Goal: Task Accomplishment & Management: Use online tool/utility

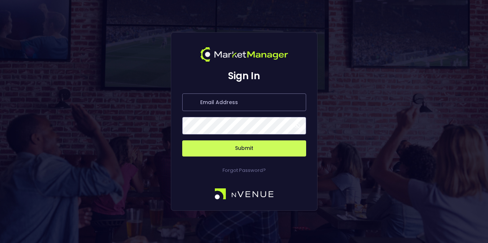
type input "[PERSON_NAME][EMAIL_ADDRESS][DOMAIN_NAME]"
click at [244, 149] on button "Submit" at bounding box center [244, 149] width 124 height 16
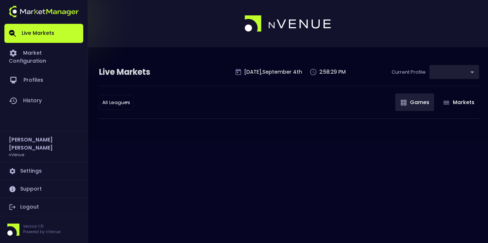
type input "0d810fa5-e353-4d9c-b11d-31f095cae871"
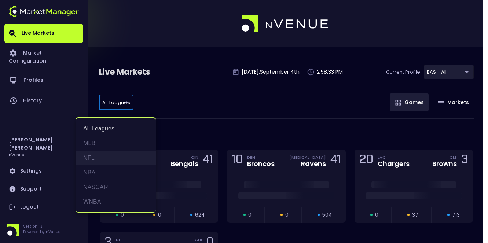
click at [91, 157] on li "NFL" at bounding box center [116, 158] width 80 height 15
type input "NFL"
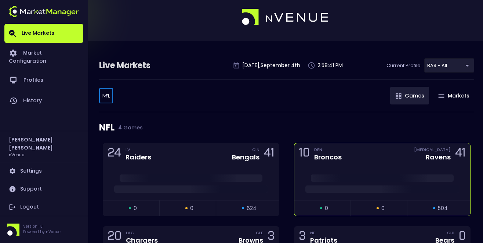
scroll to position [19, 0]
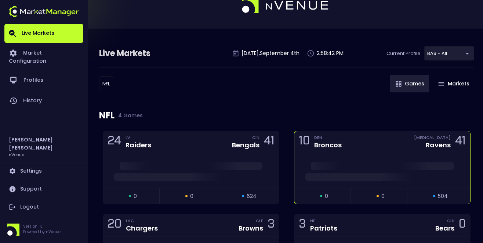
click at [357, 148] on div "10 DEN Broncos [MEDICAL_DATA] Ravens 41" at bounding box center [382, 142] width 176 height 22
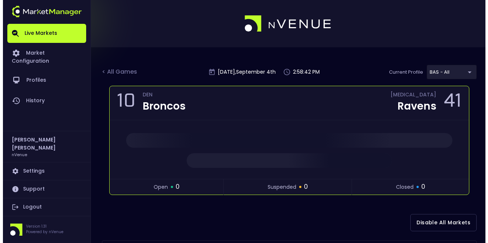
scroll to position [19, 0]
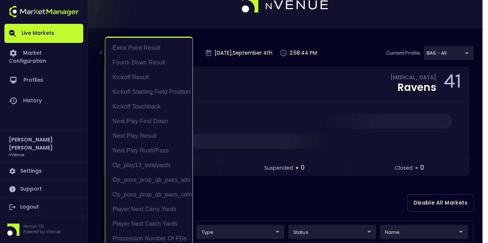
click at [163, 227] on body "Live Markets Market Configuration Profiles History [PERSON_NAME] nVenue Setting…" at bounding box center [244, 214] width 488 height 467
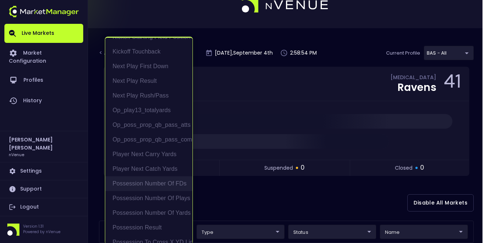
scroll to position [54, 0]
click at [148, 210] on li "Possession Number of Yards" at bounding box center [148, 214] width 87 height 15
type input "Possession Number of Yards"
click at [234, 201] on div at bounding box center [244, 121] width 488 height 243
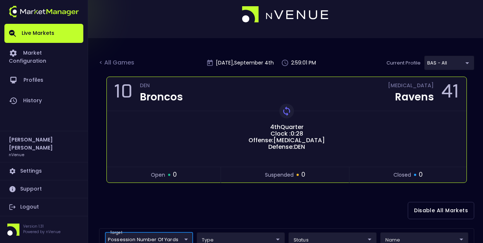
scroll to position [21, 0]
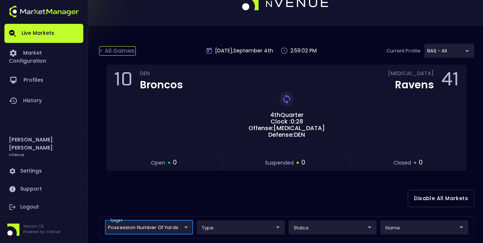
click at [113, 55] on div "< All Games" at bounding box center [117, 51] width 37 height 10
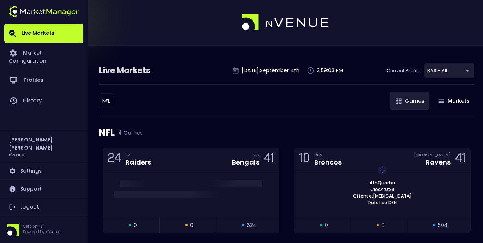
scroll to position [3, 0]
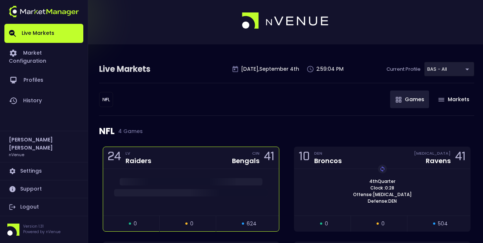
click at [197, 149] on div "24 LV Raiders CIN Bengals 41" at bounding box center [191, 158] width 176 height 22
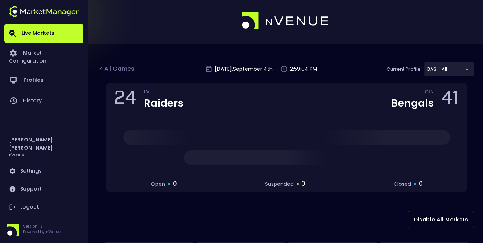
scroll to position [0, 0]
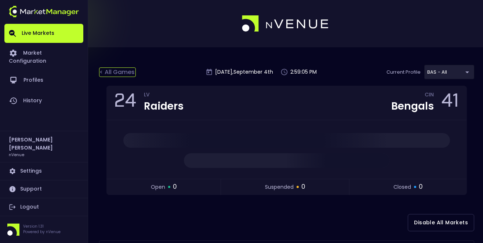
click at [124, 68] on div "< All Games" at bounding box center [117, 73] width 37 height 10
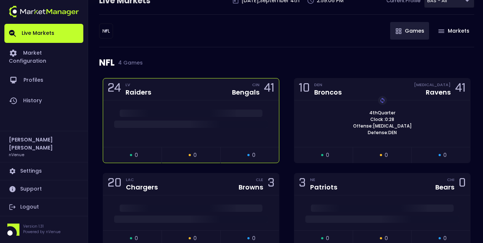
scroll to position [108, 0]
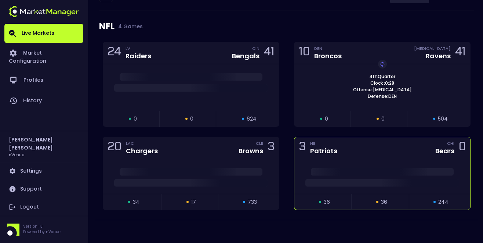
click at [351, 146] on div "3 NE Patriots CHI Bears 0" at bounding box center [382, 148] width 176 height 22
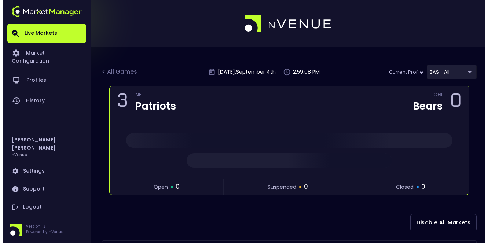
scroll to position [97, 0]
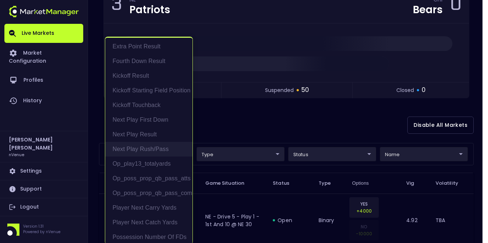
scroll to position [18, 0]
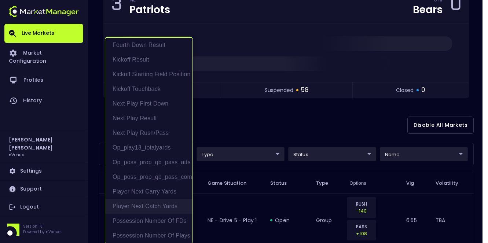
click at [146, 210] on li "Player Next Catch Yards" at bounding box center [148, 206] width 87 height 15
type input "Player Next Catch Yards"
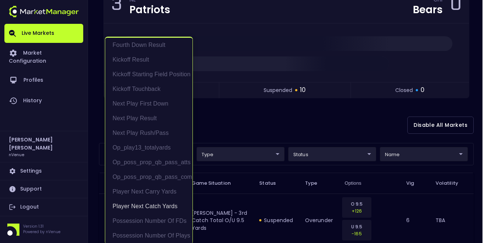
click at [256, 145] on div at bounding box center [244, 121] width 488 height 243
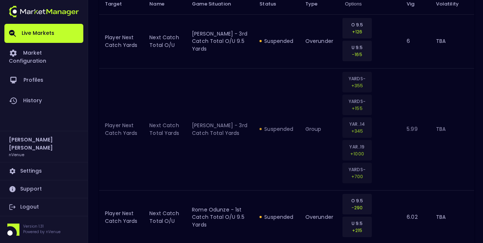
scroll to position [291, 0]
